Goal: Find specific page/section

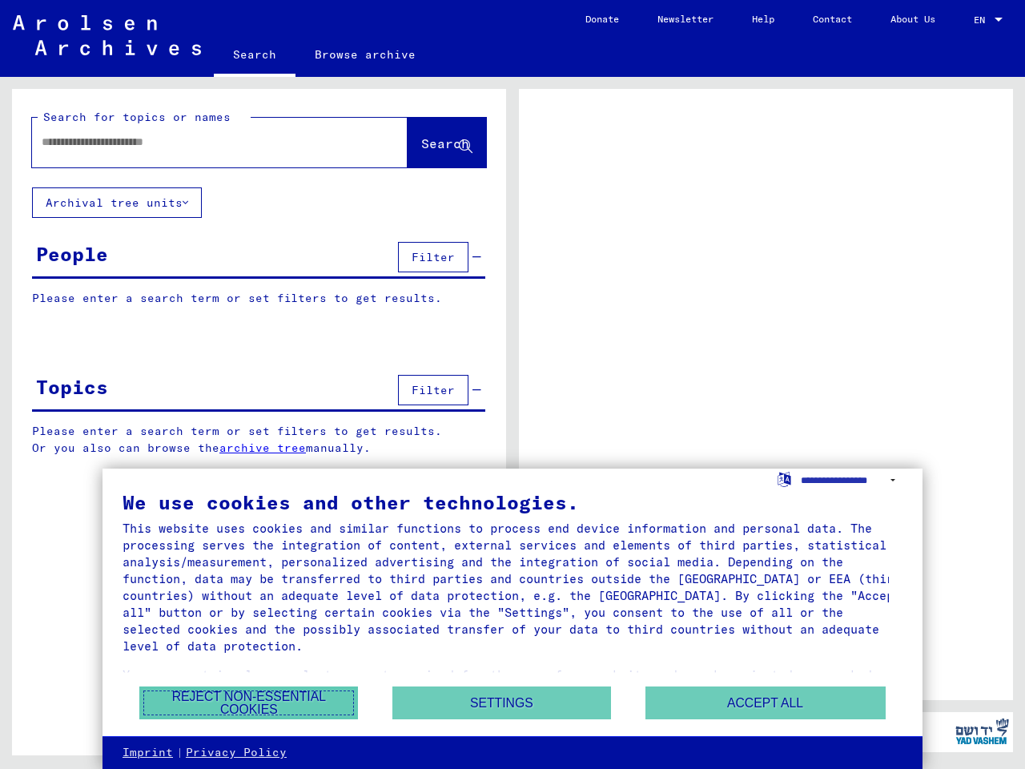
click at [248, 702] on button "Reject non-essential cookies" at bounding box center [248, 702] width 219 height 33
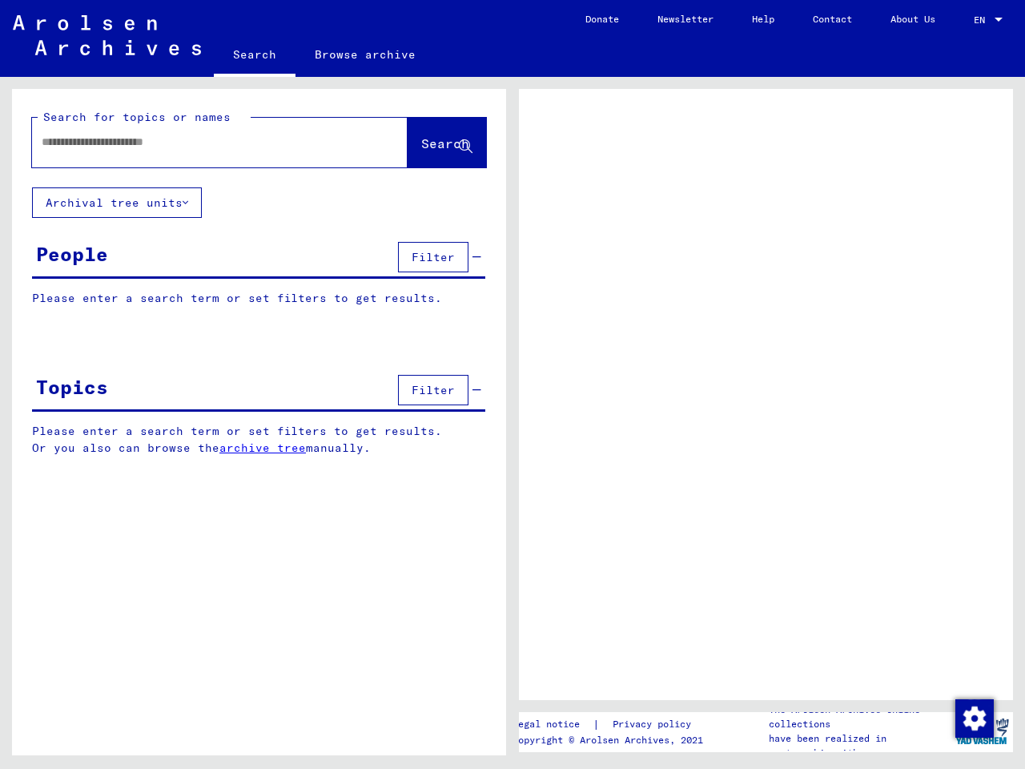
click at [501, 702] on div "Search for topics or names Search Archival tree units People Filter Please ente…" at bounding box center [259, 428] width 494 height 678
click at [766, 702] on div "Legal notice | Privacy policy Copyright © Arolsen Archives, 2021 The Arolsen Ar…" at bounding box center [769, 416] width 513 height 678
